Goal: Task Accomplishment & Management: Manage account settings

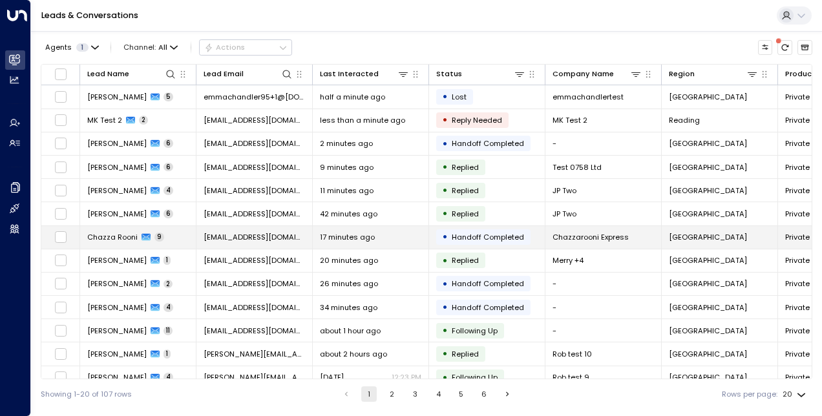
click at [125, 232] on span "Chazza Rooni" at bounding box center [112, 237] width 50 height 10
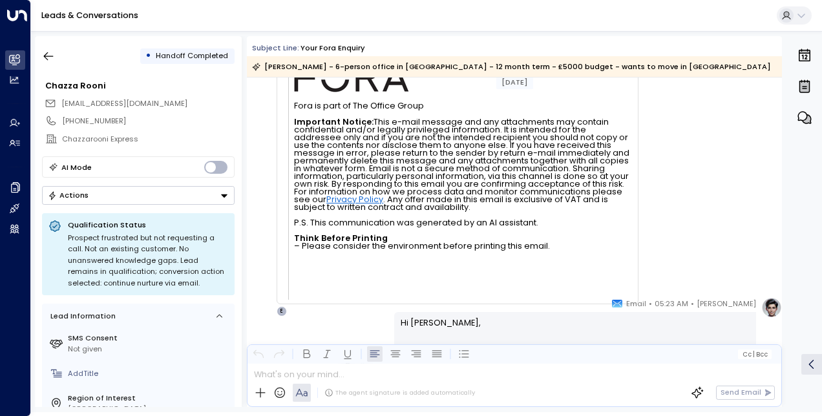
scroll to position [2917, 0]
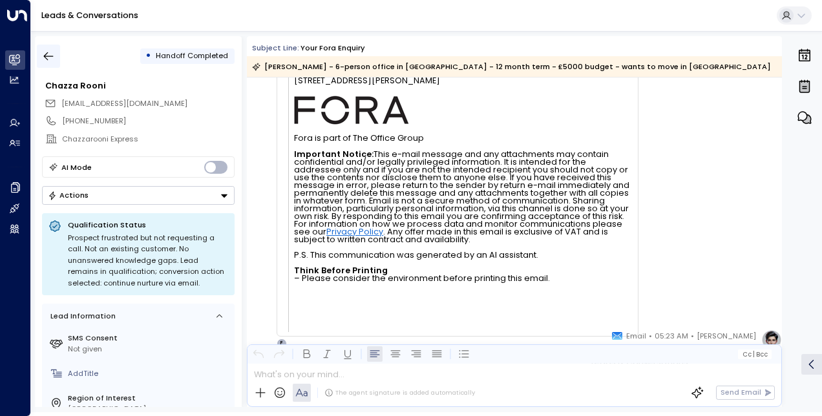
click at [52, 57] on icon "button" at bounding box center [48, 56] width 13 height 13
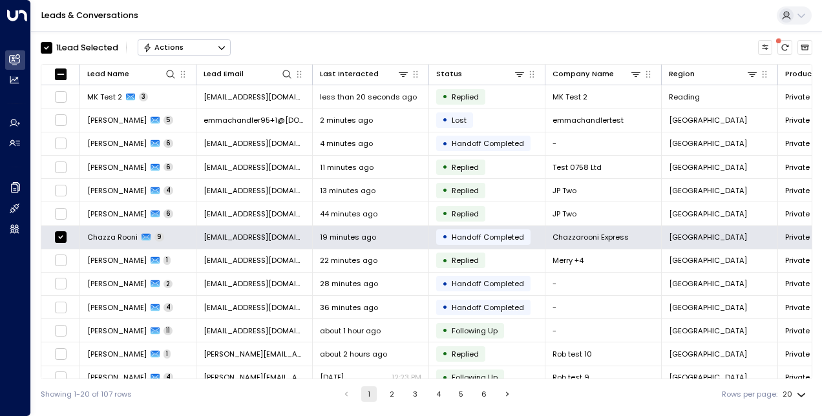
click at [222, 48] on icon "Button group with a nested menu" at bounding box center [221, 48] width 6 height 4
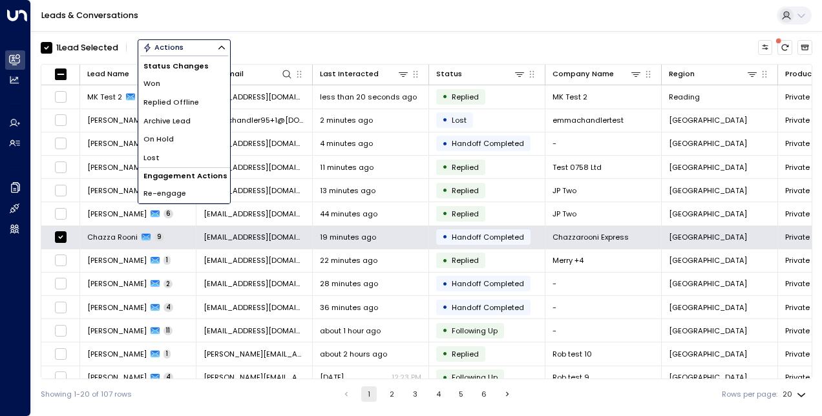
click at [175, 121] on span "Archive Lead" at bounding box center [166, 121] width 47 height 11
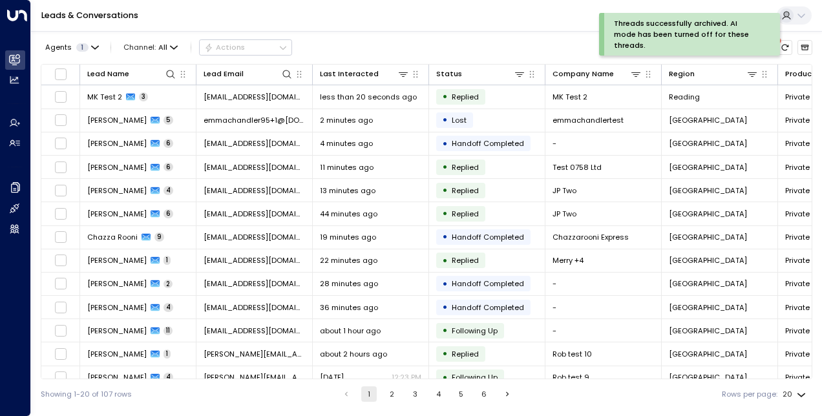
click at [224, 17] on div "Leads & Conversations" at bounding box center [426, 16] width 791 height 32
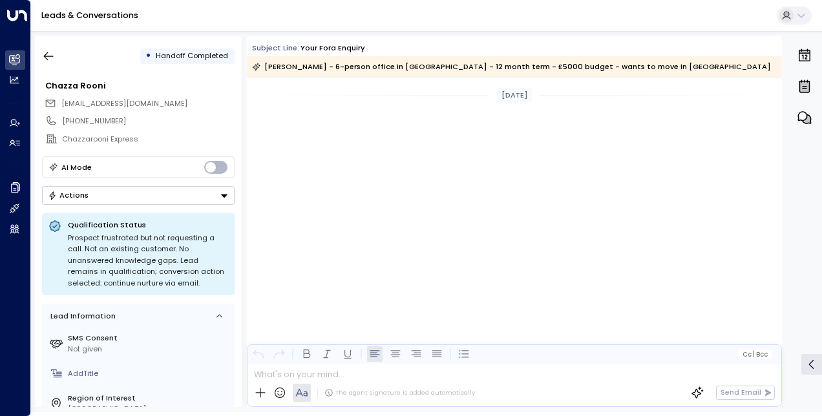
scroll to position [3955, 0]
